Goal: Task Accomplishment & Management: Use online tool/utility

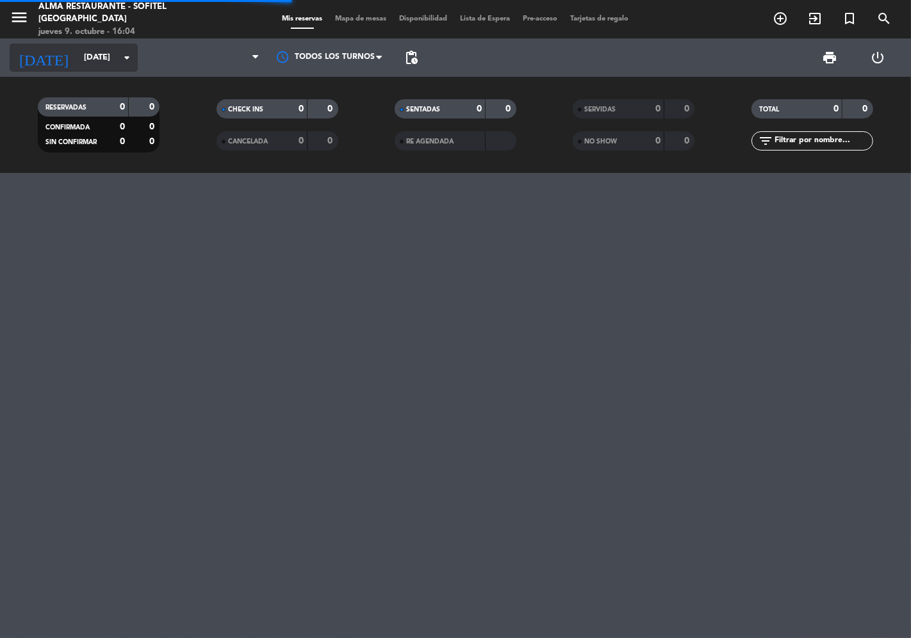
click at [114, 61] on input "[DATE]" at bounding box center [133, 57] width 111 height 23
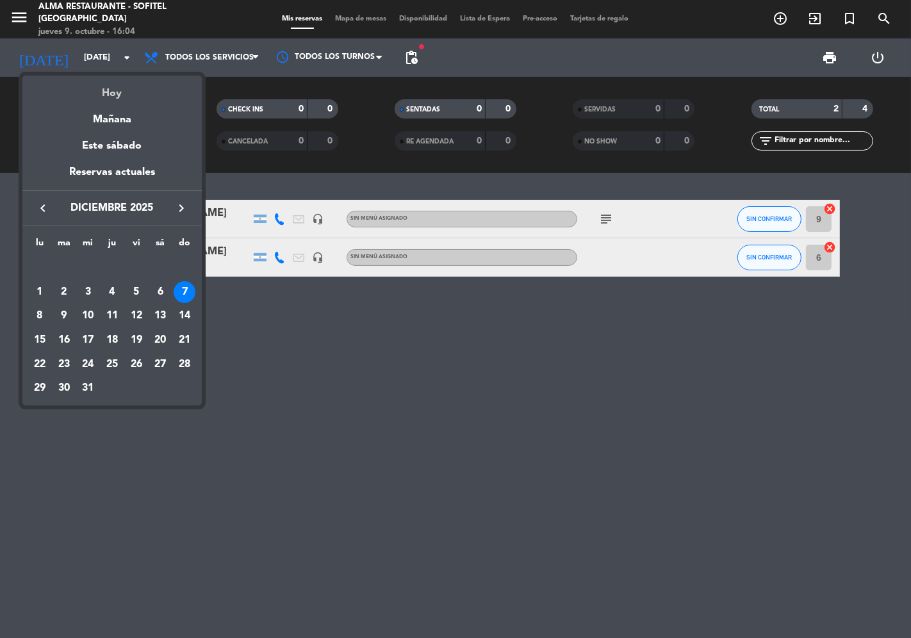
click at [111, 97] on div "Hoy" at bounding box center [111, 89] width 179 height 26
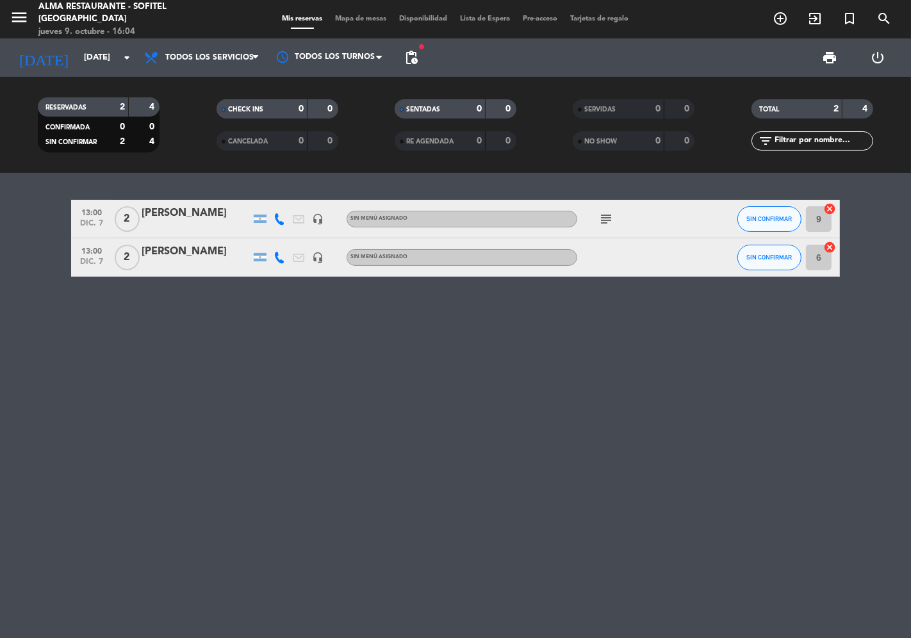
type input "[DEMOGRAPHIC_DATA][DATE]"
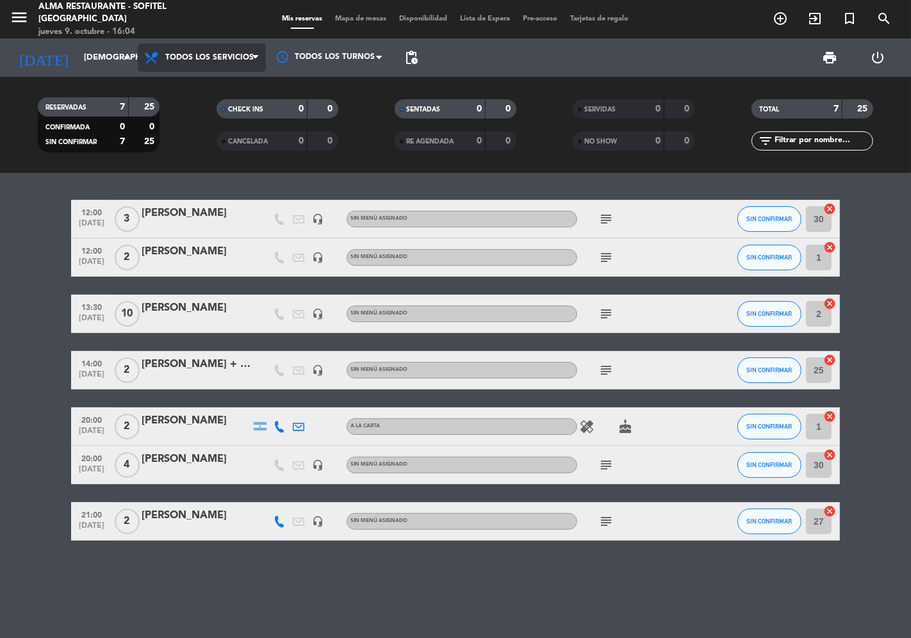
click at [258, 67] on span "Todos los servicios" at bounding box center [202, 58] width 128 height 28
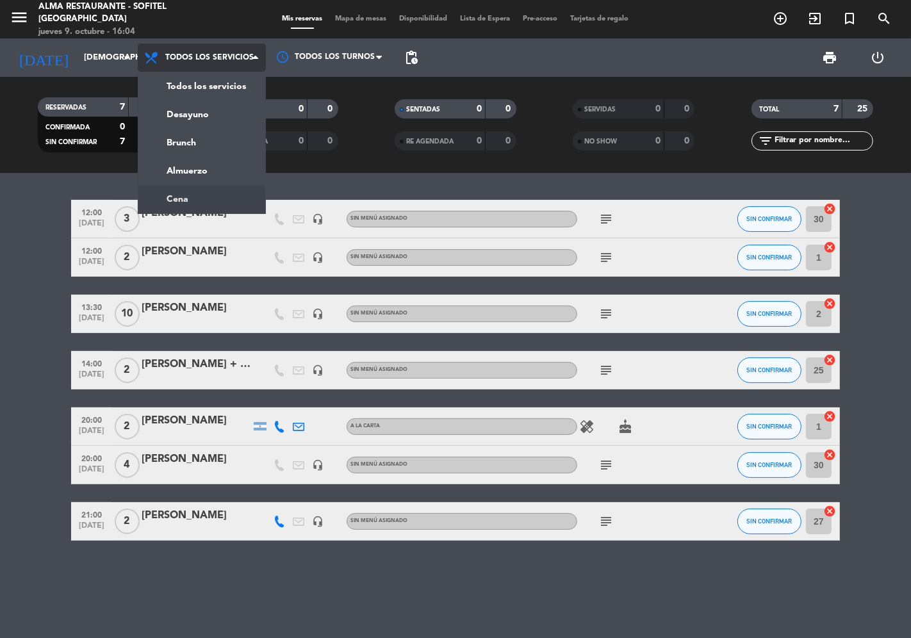
click at [190, 191] on ng-component "menu Alma restaurante - Sofitel [GEOGRAPHIC_DATA] [DATE] 9. octubre - 16:04 Mis…" at bounding box center [455, 319] width 911 height 638
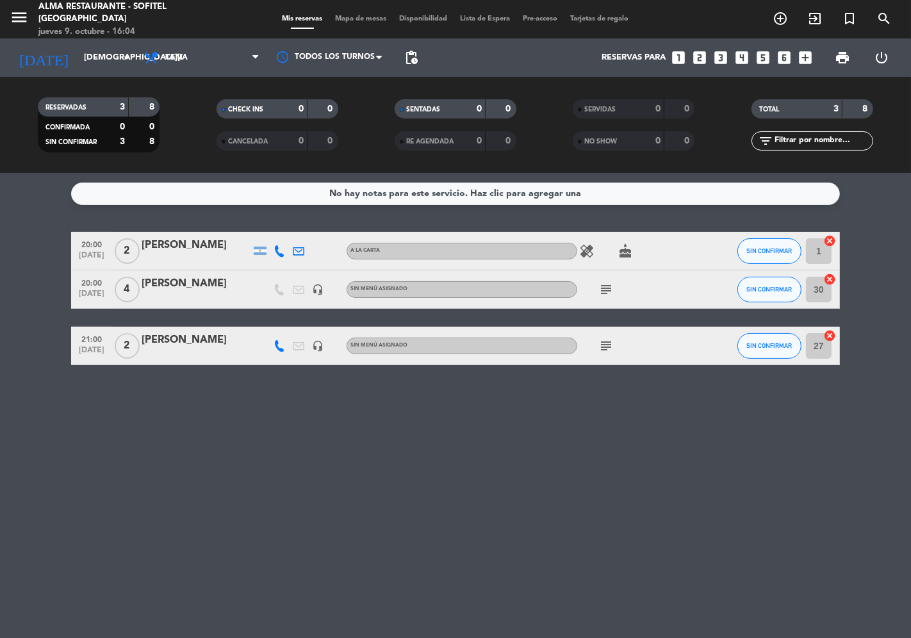
click at [614, 286] on span "subject" at bounding box center [605, 289] width 19 height 15
click at [607, 288] on icon "subject" at bounding box center [605, 289] width 15 height 15
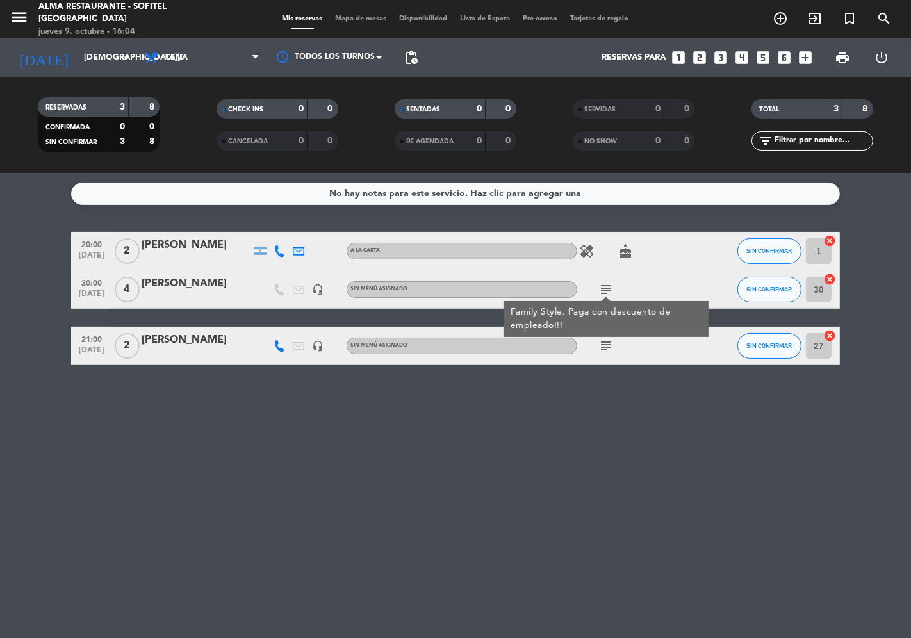
click at [605, 288] on icon "subject" at bounding box center [605, 289] width 15 height 15
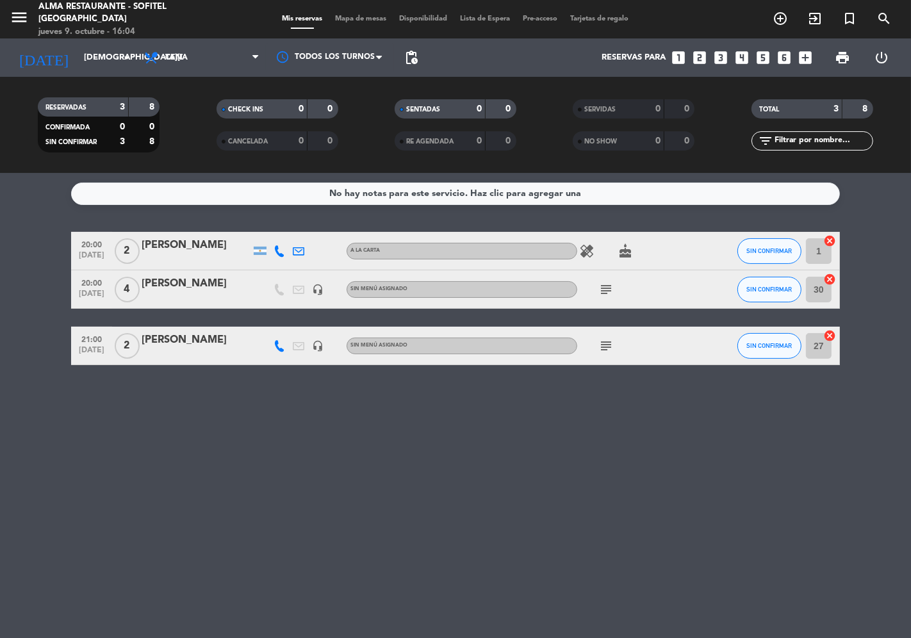
click at [614, 363] on div "subject" at bounding box center [634, 346] width 115 height 38
click at [607, 348] on icon "subject" at bounding box center [605, 345] width 15 height 15
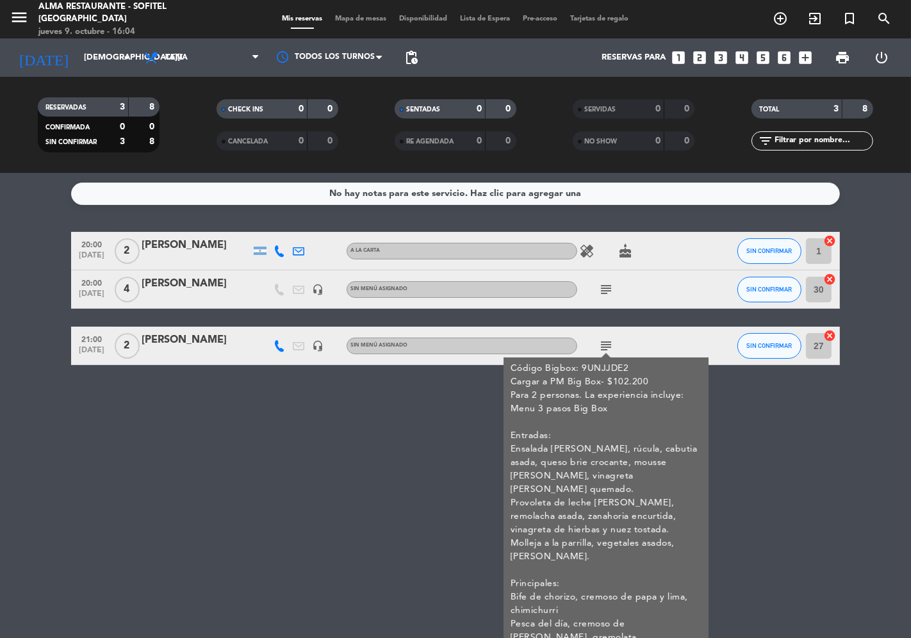
click at [619, 258] on icon "cake" at bounding box center [625, 250] width 15 height 15
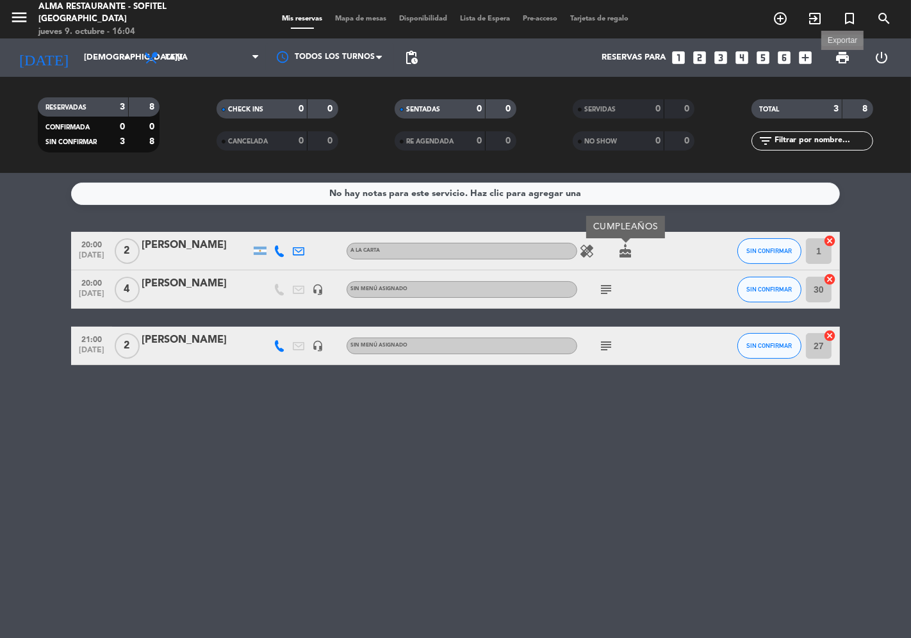
click at [842, 59] on span "print" at bounding box center [842, 57] width 15 height 15
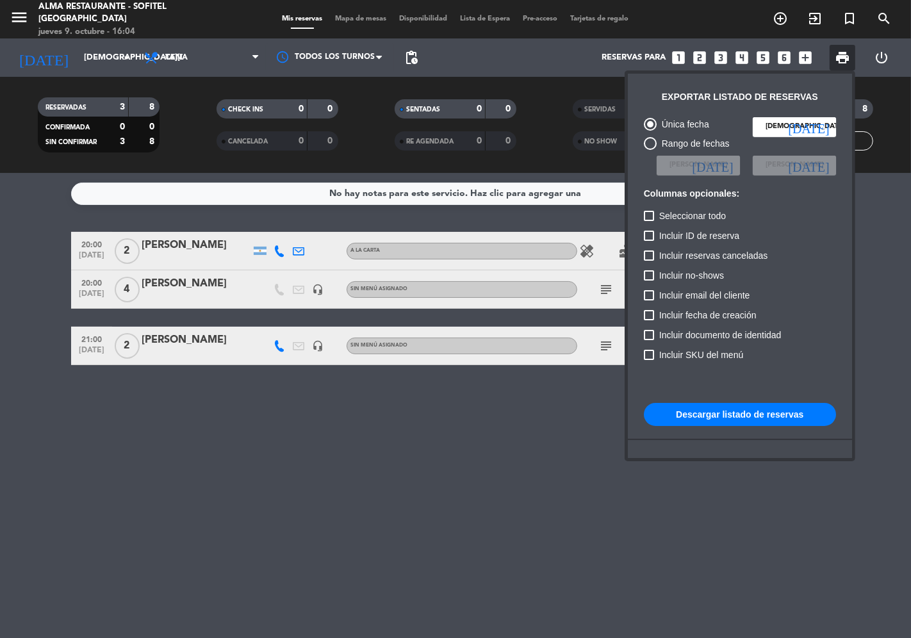
click at [776, 405] on button "Descargar listado de reservas" at bounding box center [740, 414] width 192 height 23
